Goal: Information Seeking & Learning: Learn about a topic

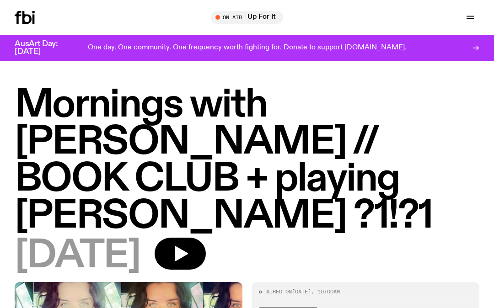
click at [469, 16] on icon "button" at bounding box center [469, 16] width 7 height 0
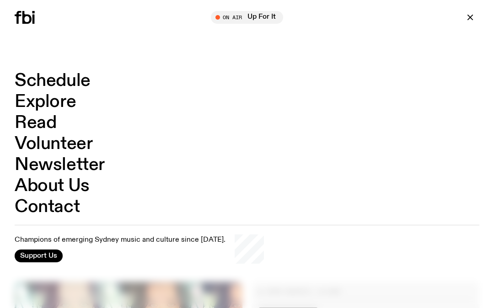
click at [87, 80] on link "Schedule" at bounding box center [53, 80] width 76 height 17
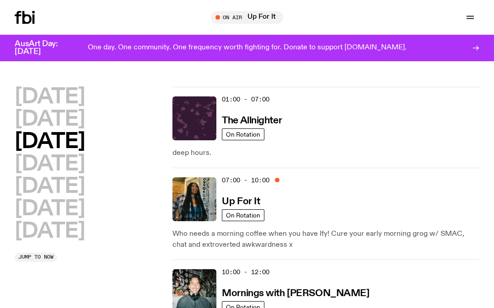
click at [76, 123] on h2 "[DATE]" at bounding box center [50, 119] width 70 height 21
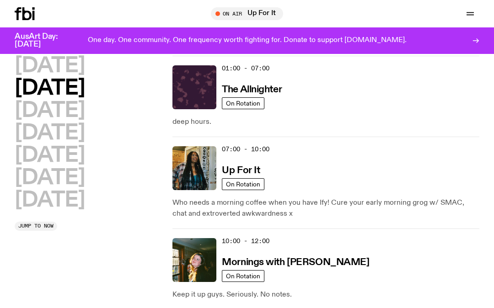
scroll to position [26, 0]
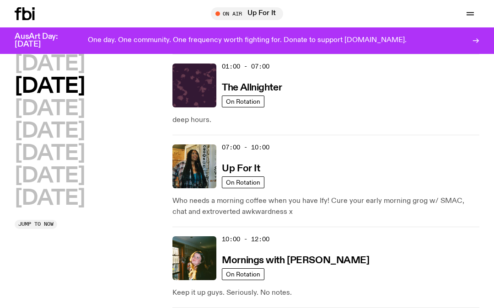
click at [189, 173] on img at bounding box center [194, 166] width 44 height 44
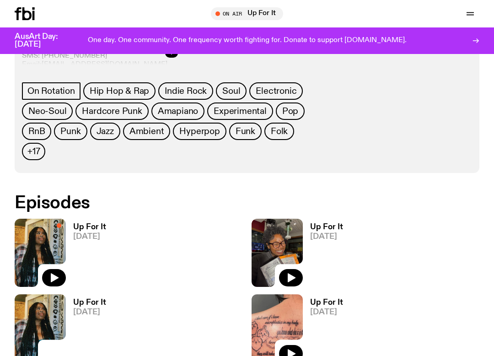
scroll to position [431, 0]
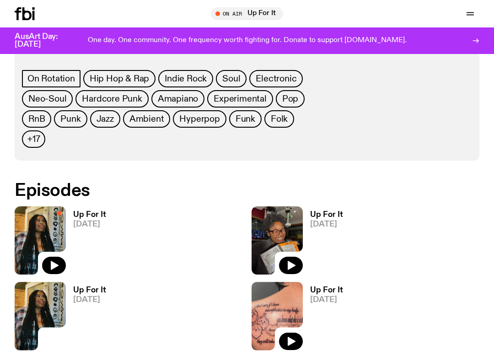
click at [56, 261] on icon "button" at bounding box center [55, 265] width 8 height 9
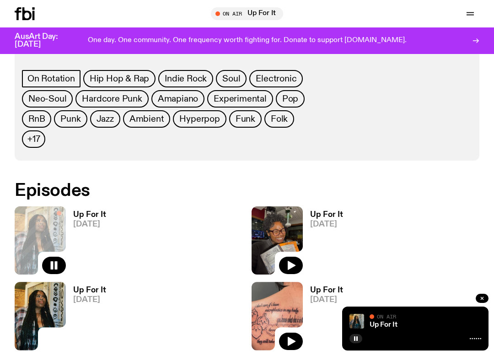
click at [291, 261] on icon "button" at bounding box center [291, 265] width 8 height 9
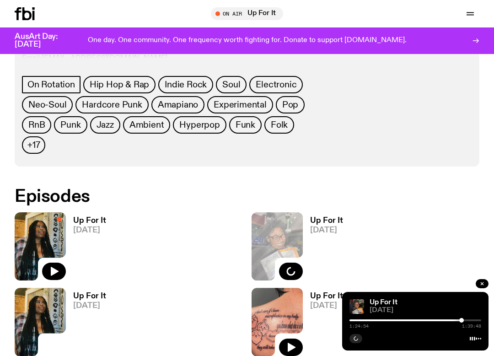
scroll to position [424, 0]
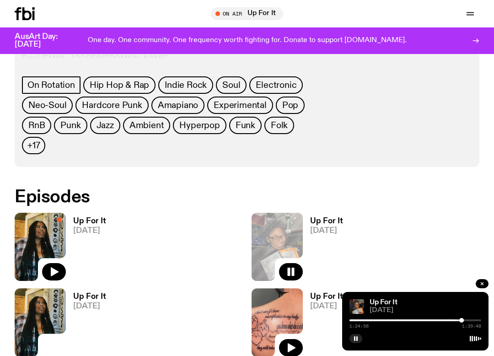
click at [456, 308] on div at bounding box center [396, 320] width 132 height 2
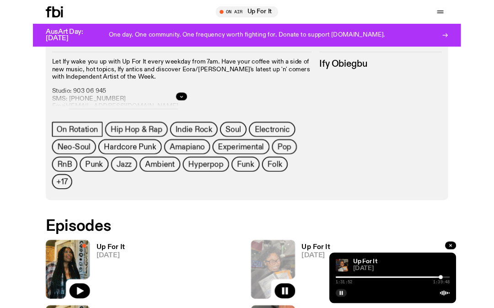
scroll to position [360, 0]
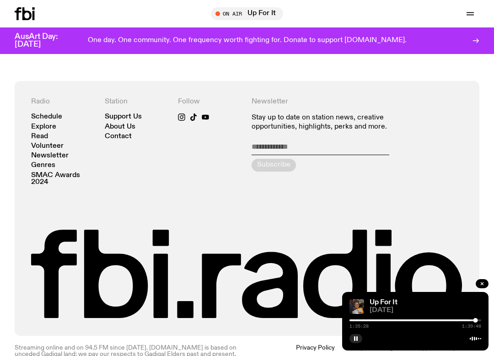
scroll to position [1469, 0]
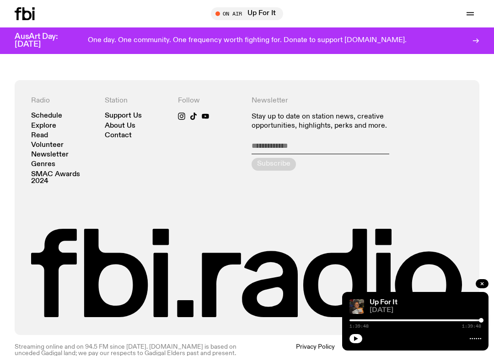
click at [482, 282] on icon "button" at bounding box center [481, 283] width 5 height 5
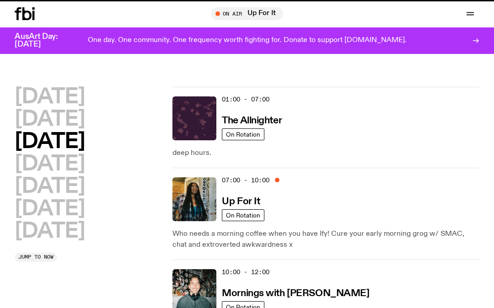
scroll to position [26, 0]
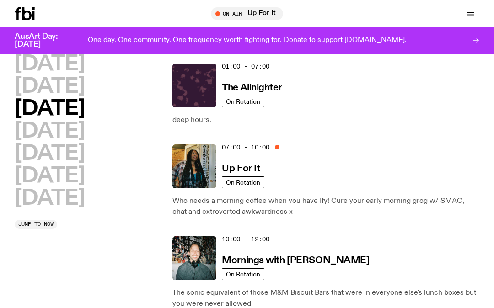
click at [83, 86] on h2 "[DATE]" at bounding box center [50, 86] width 70 height 21
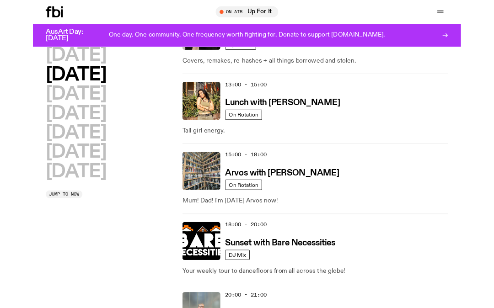
scroll to position [319, 0]
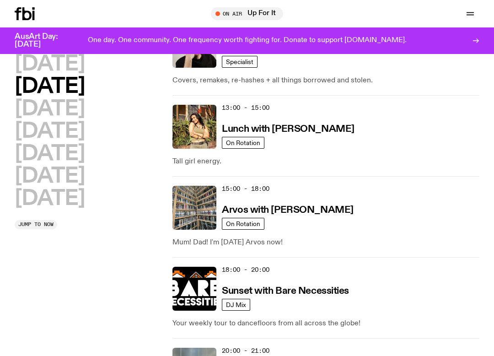
click at [193, 142] on img at bounding box center [194, 127] width 44 height 44
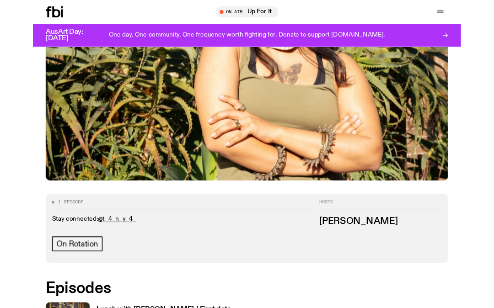
scroll to position [217, 0]
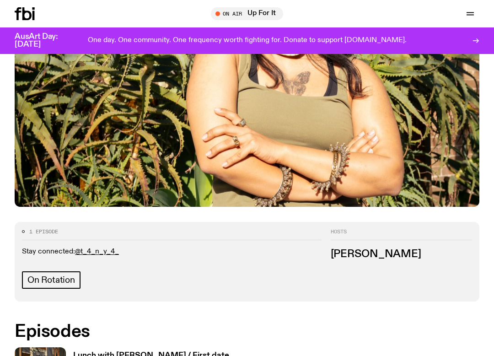
click at [102, 248] on link "@t_4_n_y_4_" at bounding box center [97, 251] width 44 height 7
click at [101, 248] on link "@t_4_n_y_4_" at bounding box center [97, 251] width 44 height 7
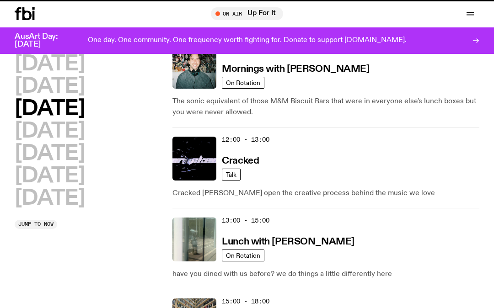
scroll to position [319, 0]
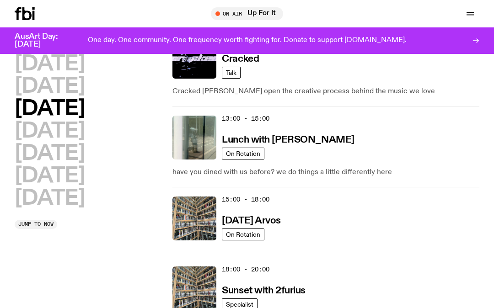
click at [85, 88] on h2 "[DATE]" at bounding box center [50, 86] width 70 height 21
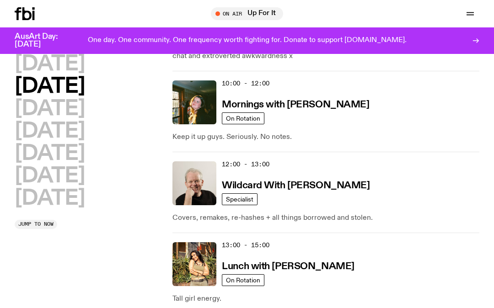
scroll to position [169, 0]
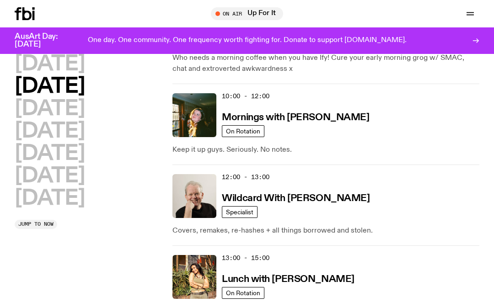
click at [198, 125] on img at bounding box center [194, 115] width 44 height 44
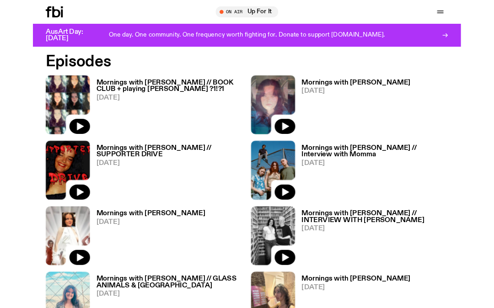
scroll to position [548, 0]
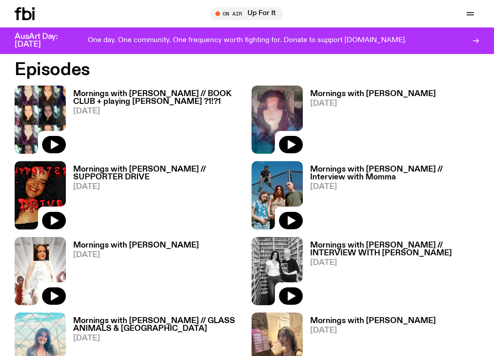
click at [48, 185] on img at bounding box center [40, 195] width 51 height 68
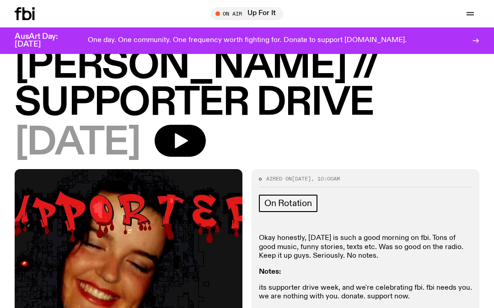
scroll to position [71, 0]
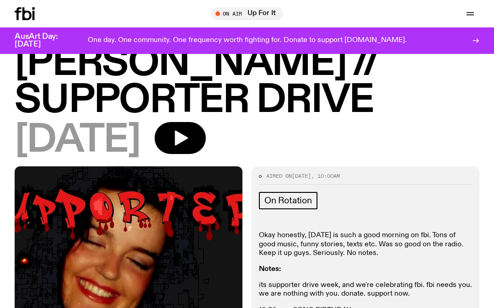
click at [188, 139] on icon "button" at bounding box center [181, 138] width 13 height 15
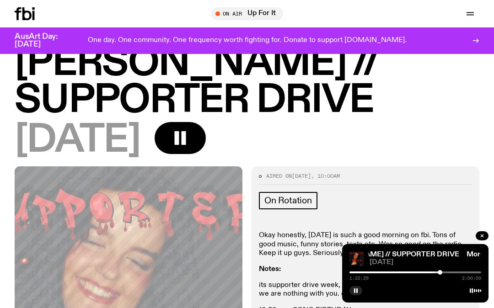
click at [351, 299] on div "Mornings with [PERSON_NAME] // SUPPORTER DRIVE Mornings with [PERSON_NAME] // S…" at bounding box center [415, 273] width 146 height 59
click at [360, 300] on div "Mornings with [PERSON_NAME] // SUPPORTER DRIVE Mornings with [PERSON_NAME] // S…" at bounding box center [415, 273] width 146 height 59
click at [357, 295] on button "button" at bounding box center [355, 290] width 13 height 9
